Goal: Check status: Verify the current state of an ongoing process or item

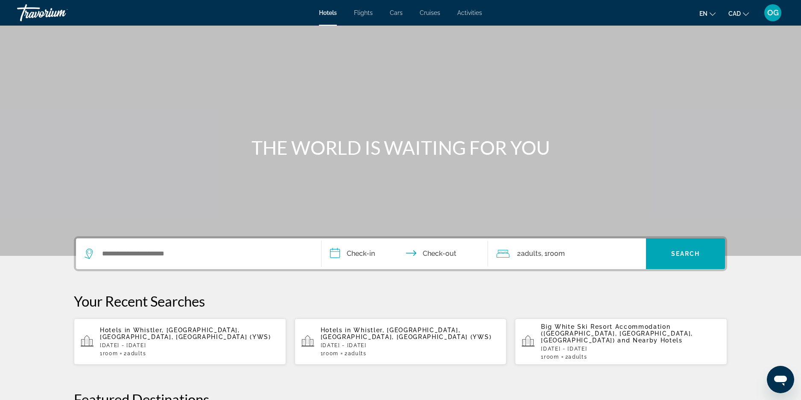
click at [773, 10] on span "OG" at bounding box center [773, 13] width 12 height 9
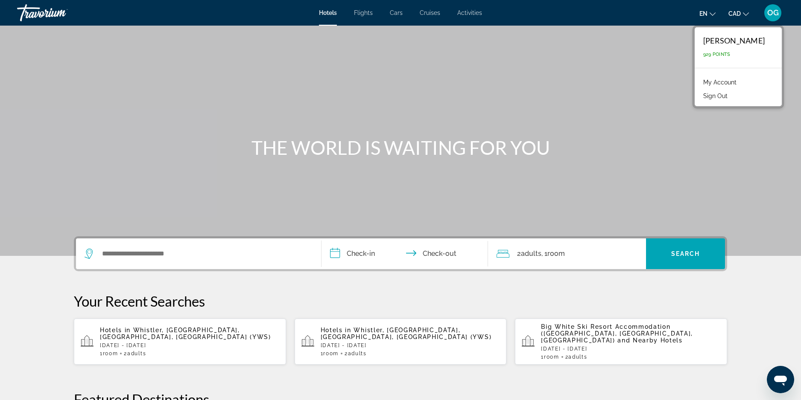
click at [723, 81] on link "My Account" at bounding box center [720, 82] width 42 height 11
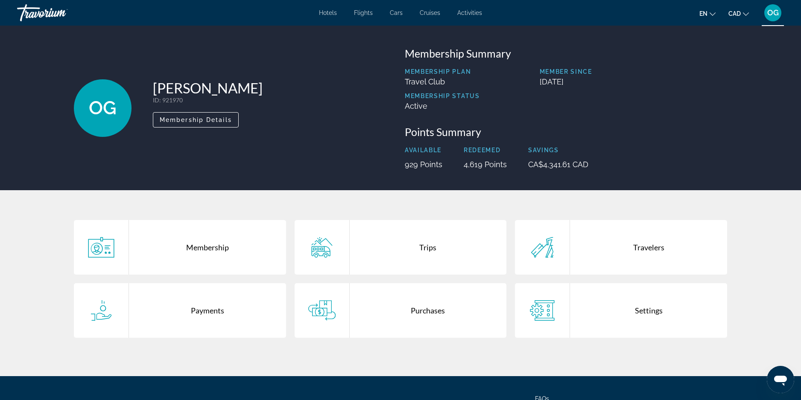
click at [426, 247] on div "Trips" at bounding box center [428, 247] width 157 height 55
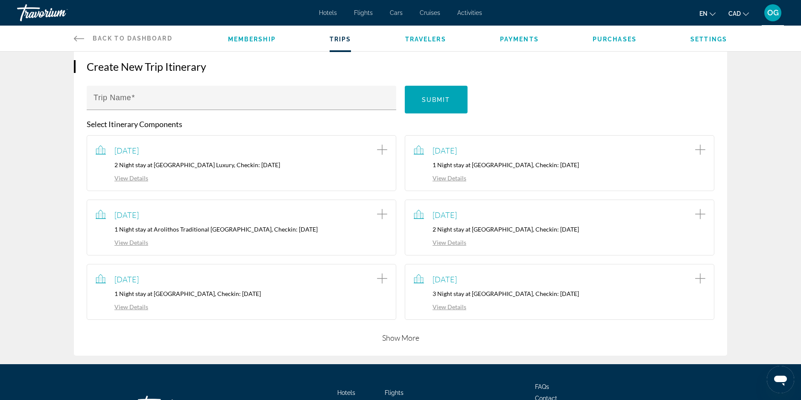
scroll to position [85, 0]
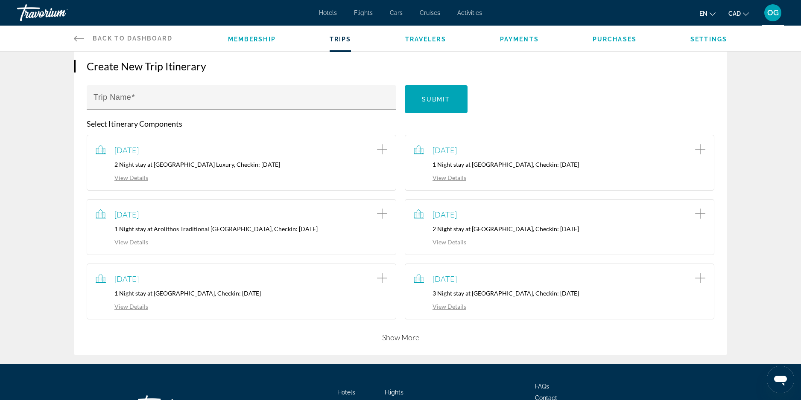
click at [408, 341] on button "Show More" at bounding box center [400, 338] width 37 height 10
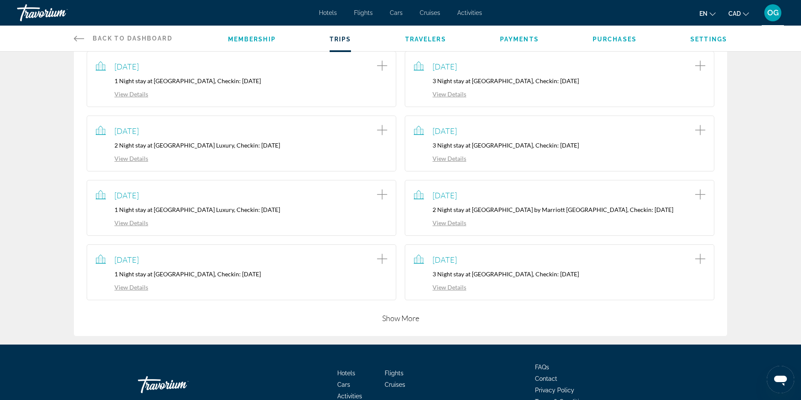
scroll to position [299, 0]
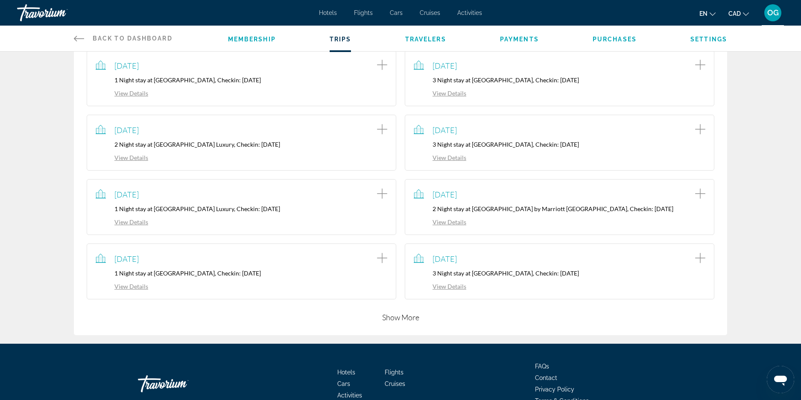
click at [457, 220] on link "View Details" at bounding box center [440, 222] width 53 height 7
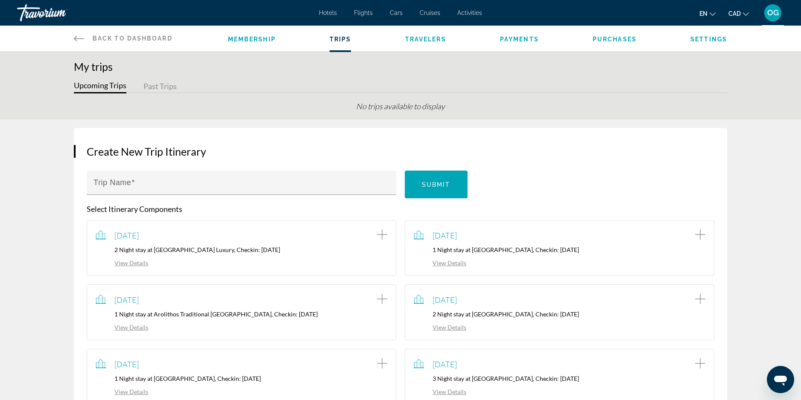
click at [614, 43] on li "Purchases" at bounding box center [615, 38] width 44 height 9
click at [615, 39] on span "Purchases" at bounding box center [615, 39] width 44 height 7
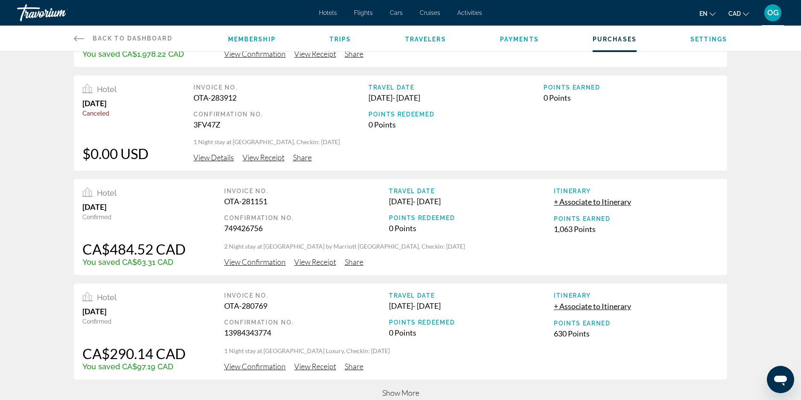
scroll to position [213, 0]
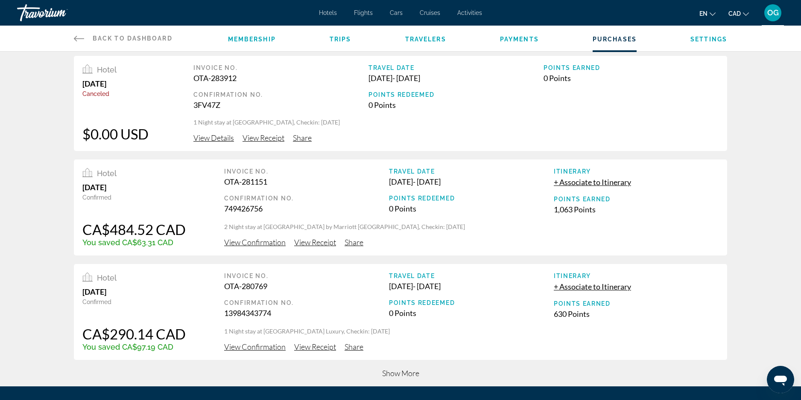
click at [313, 243] on span "View Receipt" at bounding box center [315, 242] width 42 height 9
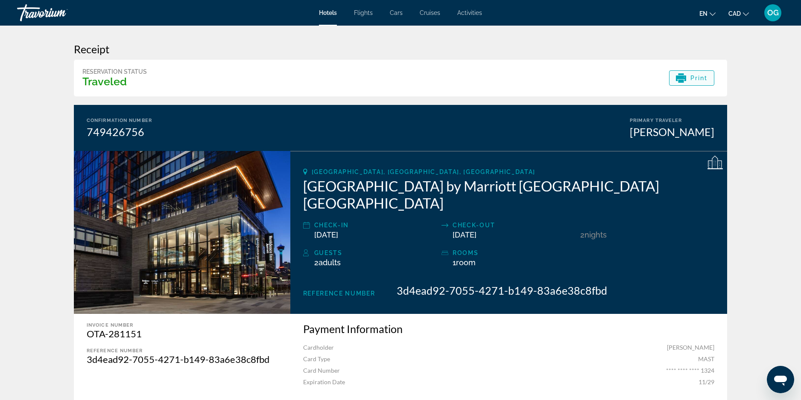
click at [694, 78] on span "Print" at bounding box center [699, 78] width 18 height 7
